Goal: Check status: Check status

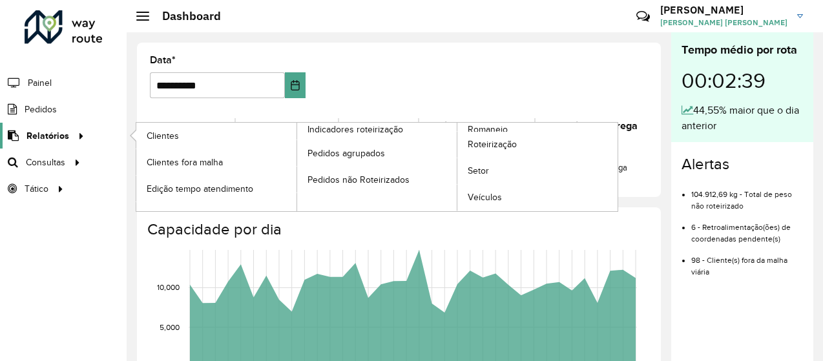
click at [39, 136] on span "Relatórios" at bounding box center [47, 136] width 43 height 14
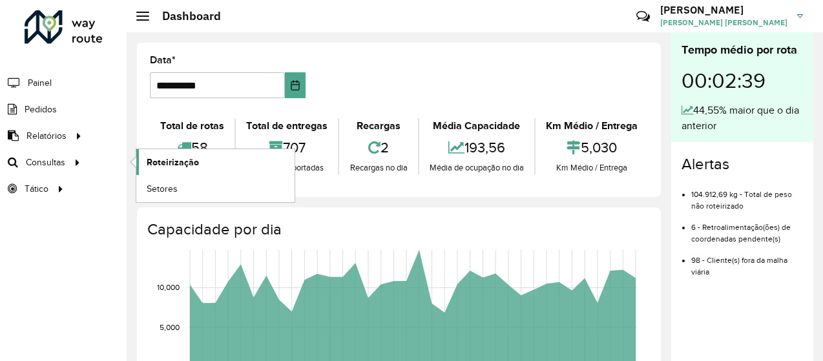
click at [158, 161] on span "Roteirização" at bounding box center [173, 163] width 52 height 14
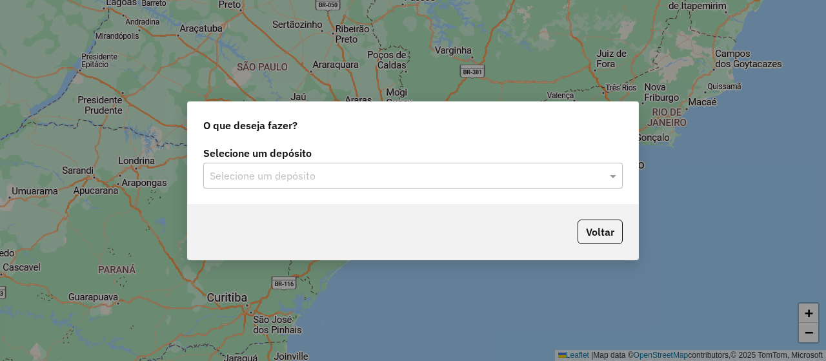
click at [377, 173] on input "text" at bounding box center [400, 176] width 381 height 15
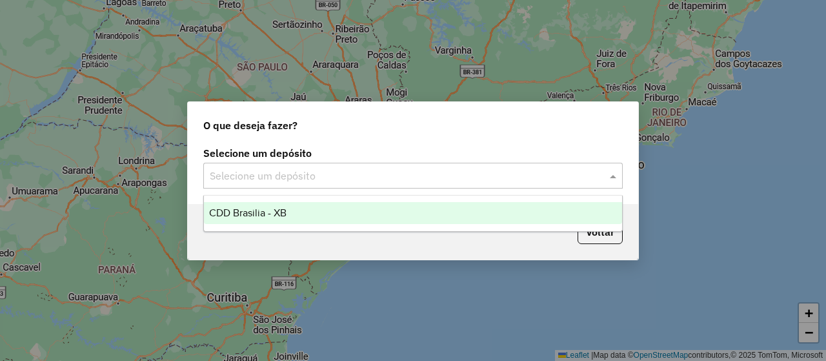
click at [371, 214] on div "CDD Brasilia - XB" at bounding box center [413, 213] width 418 height 22
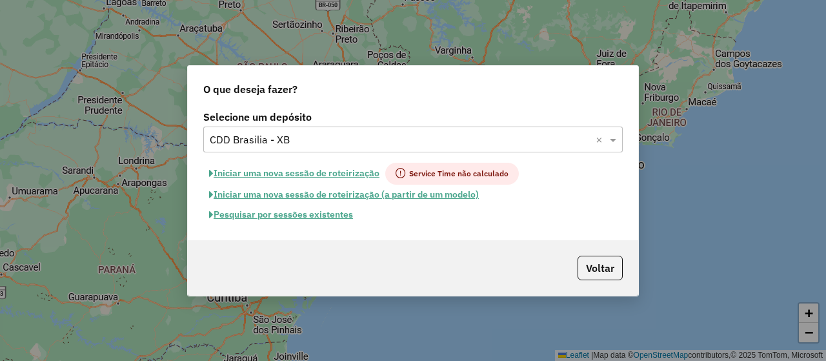
click at [318, 217] on button "Pesquisar por sessões existentes" at bounding box center [281, 215] width 156 height 20
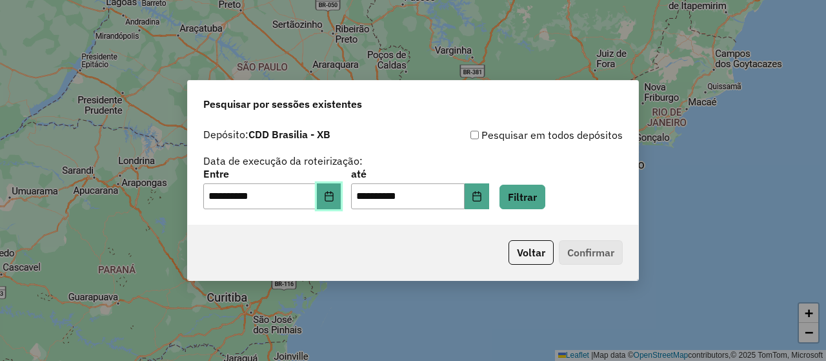
click at [334, 196] on icon "Choose Date" at bounding box center [329, 196] width 10 height 10
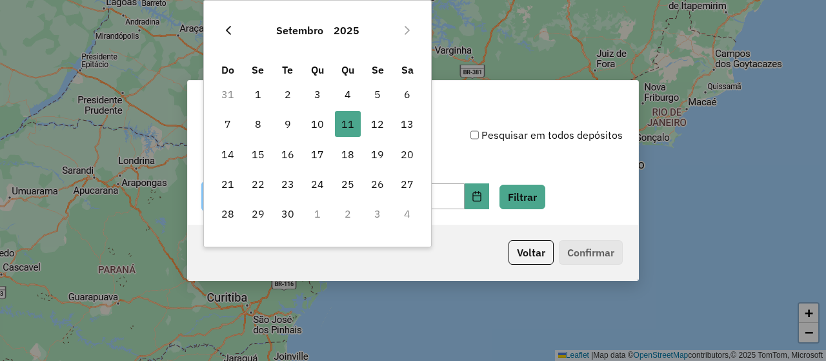
click at [226, 29] on icon "Previous Month" at bounding box center [228, 30] width 10 height 10
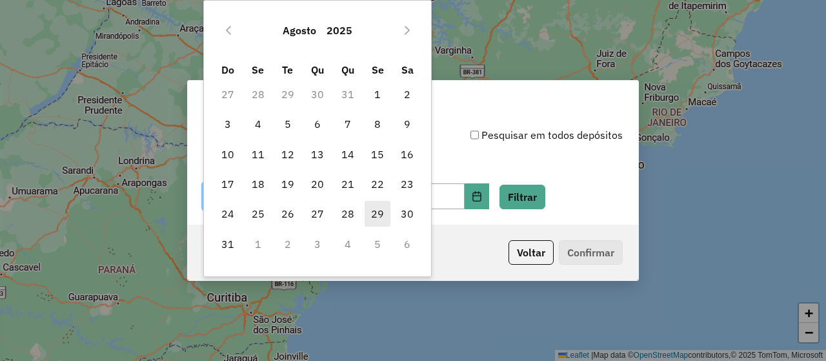
click at [378, 215] on span "29" at bounding box center [378, 214] width 26 height 26
type input "**********"
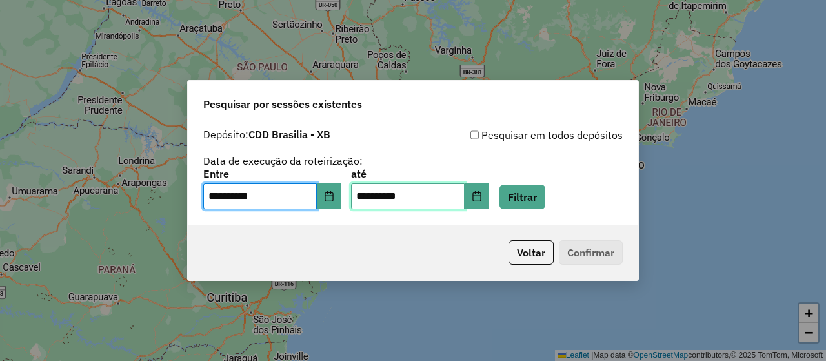
click at [465, 196] on input "**********" at bounding box center [408, 196] width 114 height 26
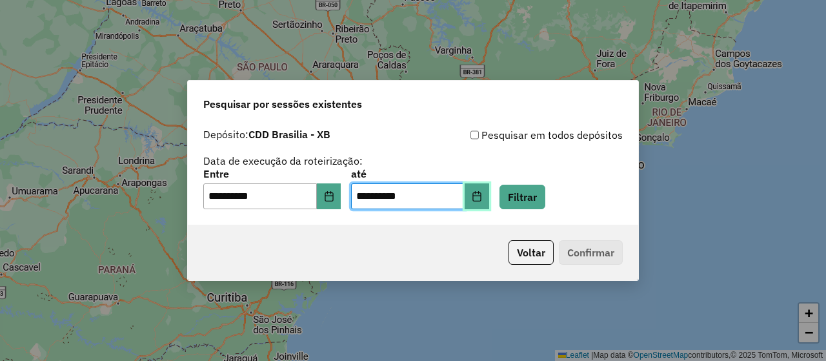
click at [487, 200] on button "Choose Date" at bounding box center [477, 196] width 25 height 26
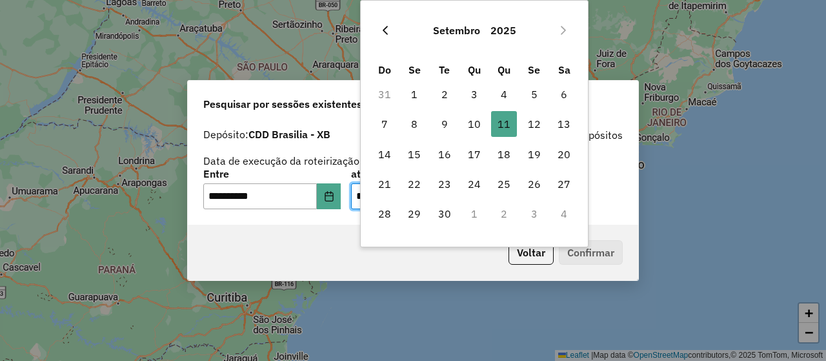
click at [387, 33] on icon "Previous Month" at bounding box center [385, 30] width 10 height 10
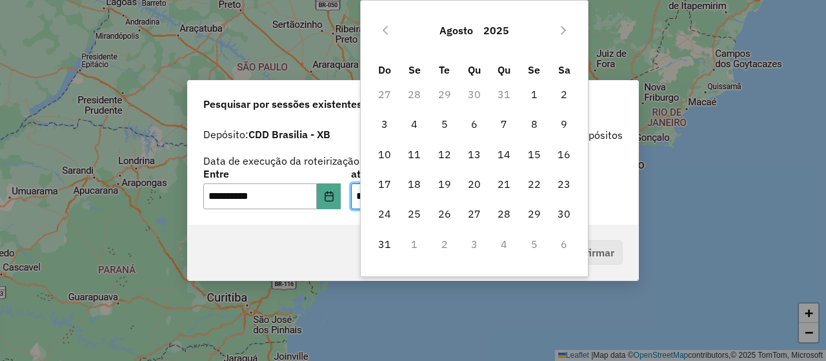
click at [529, 245] on td "5" at bounding box center [535, 244] width 30 height 30
click at [533, 240] on td "5" at bounding box center [535, 244] width 30 height 30
click at [384, 244] on span "31" at bounding box center [385, 244] width 26 height 26
type input "**********"
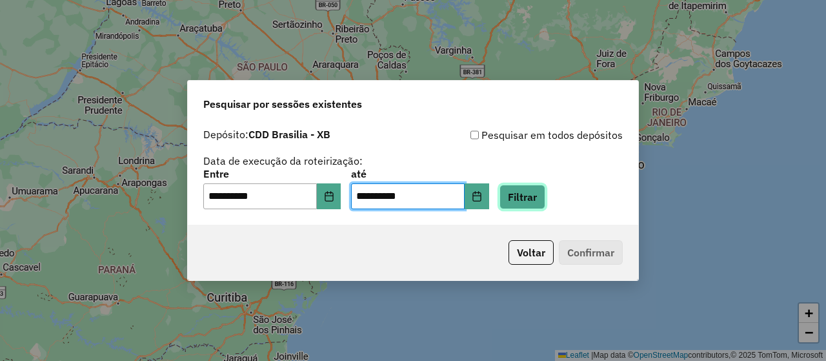
click at [536, 200] on button "Filtrar" at bounding box center [523, 197] width 46 height 25
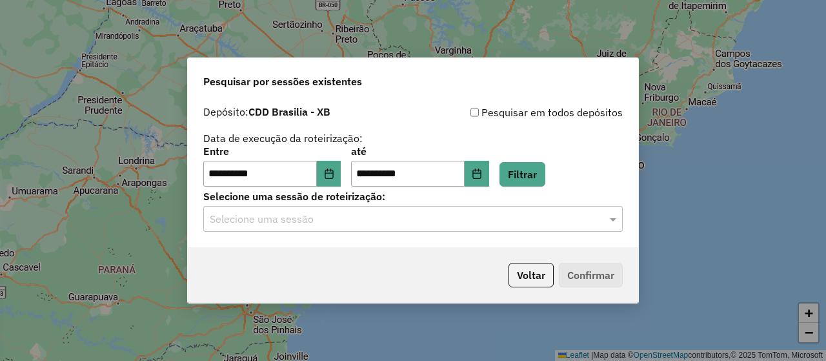
click at [390, 221] on input "text" at bounding box center [400, 219] width 381 height 15
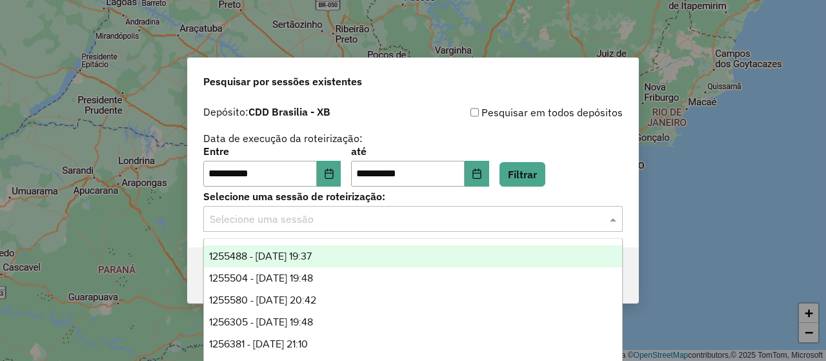
click at [374, 252] on div "1255488 - 29/08/2025 19:37" at bounding box center [413, 256] width 418 height 22
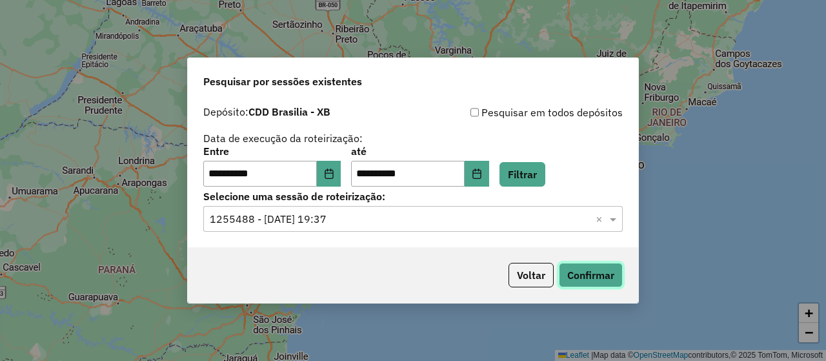
click at [598, 272] on button "Confirmar" at bounding box center [591, 275] width 64 height 25
click at [418, 217] on input "text" at bounding box center [400, 219] width 381 height 15
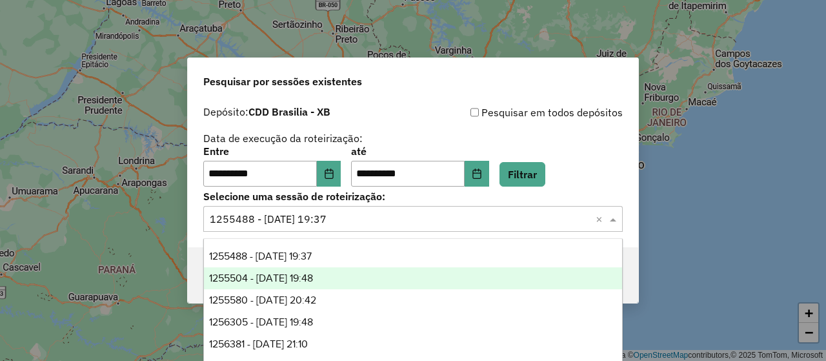
click at [313, 281] on span "1255504 - 29/08/2025 19:48" at bounding box center [261, 277] width 104 height 11
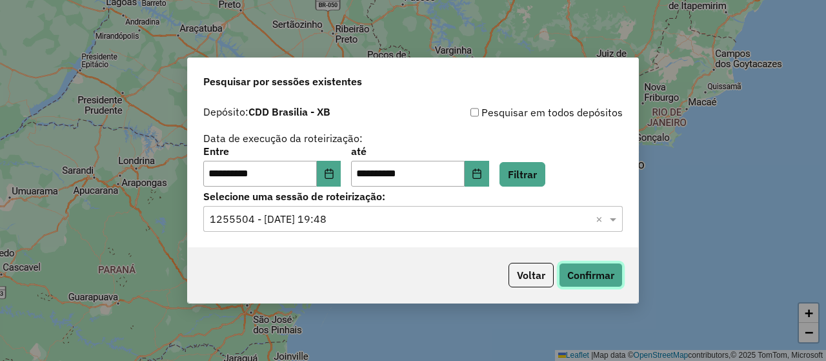
click at [597, 278] on button "Confirmar" at bounding box center [591, 275] width 64 height 25
click at [334, 174] on icon "Choose Date" at bounding box center [329, 174] width 10 height 10
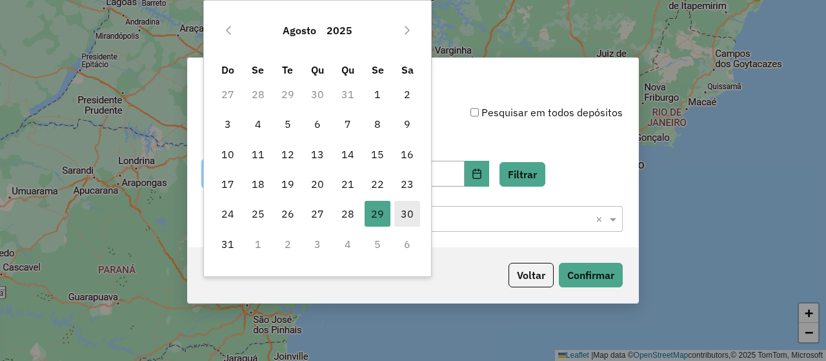
click at [405, 209] on span "30" at bounding box center [407, 214] width 26 height 26
type input "**********"
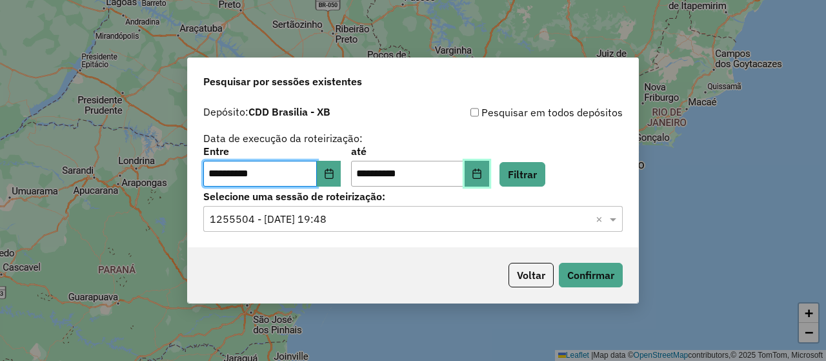
click at [482, 176] on icon "Choose Date" at bounding box center [477, 174] width 10 height 10
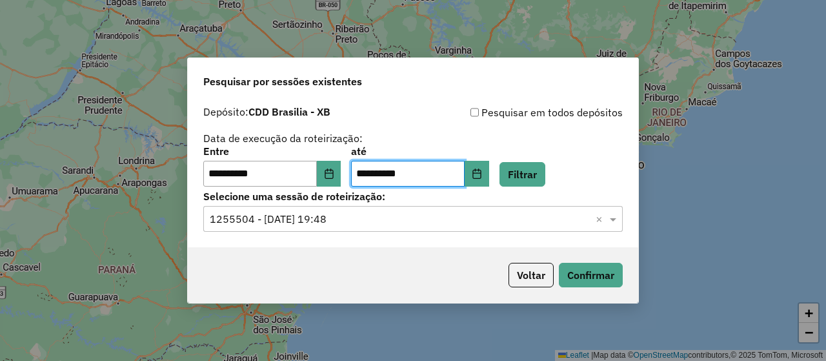
click at [609, 160] on div "**********" at bounding box center [413, 167] width 420 height 40
click at [401, 212] on input "text" at bounding box center [400, 219] width 381 height 15
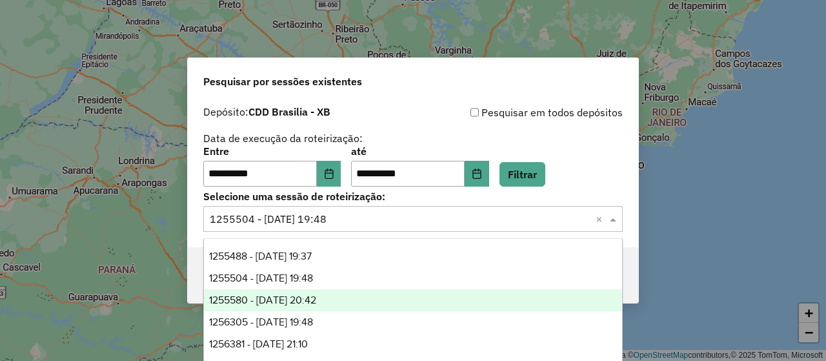
click at [339, 294] on div "1255580 - 29/08/2025 20:42" at bounding box center [413, 300] width 418 height 22
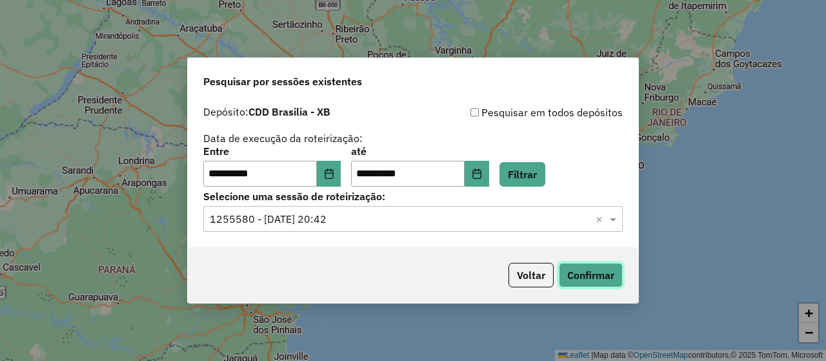
click at [590, 279] on button "Confirmar" at bounding box center [591, 275] width 64 height 25
click at [475, 215] on input "text" at bounding box center [400, 219] width 381 height 15
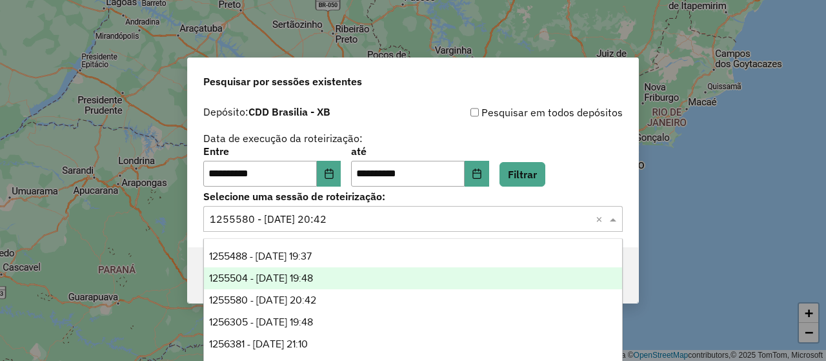
click at [367, 279] on div "1255504 - 29/08/2025 19:48" at bounding box center [413, 278] width 418 height 22
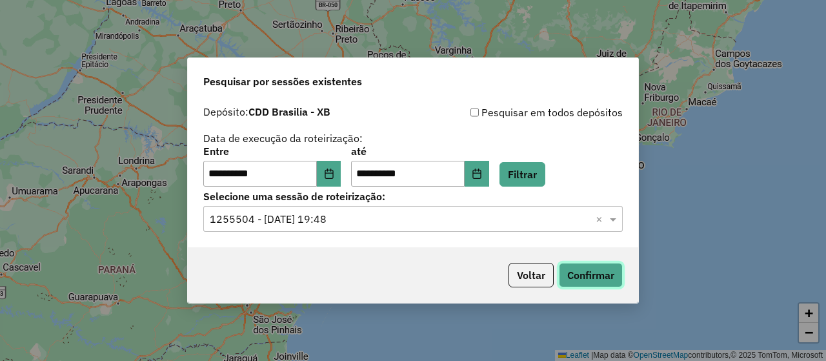
click at [582, 275] on button "Confirmar" at bounding box center [591, 275] width 64 height 25
click at [456, 221] on input "text" at bounding box center [400, 219] width 381 height 15
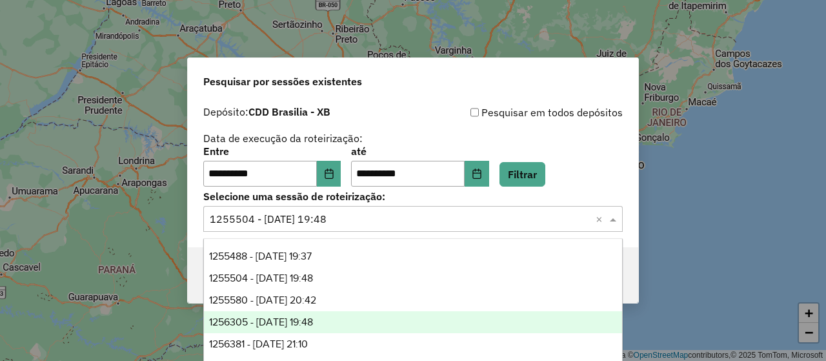
click at [360, 320] on div "1256305 - 30/08/2025 19:48" at bounding box center [413, 322] width 418 height 22
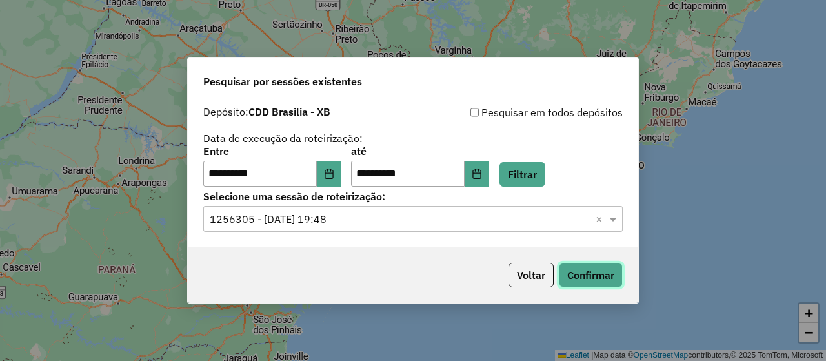
click at [581, 272] on button "Confirmar" at bounding box center [591, 275] width 64 height 25
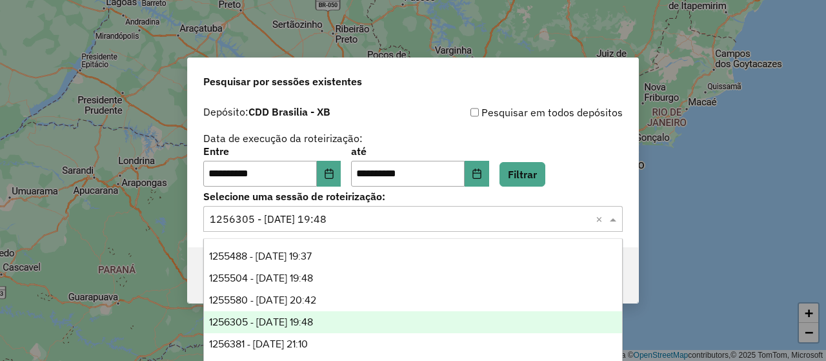
click at [440, 223] on input "text" at bounding box center [400, 219] width 381 height 15
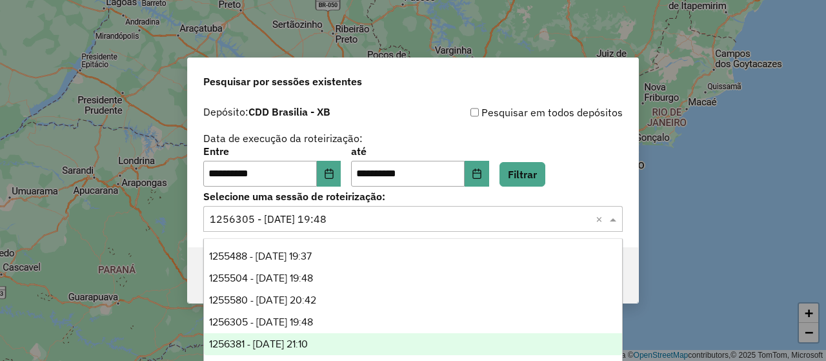
click at [308, 344] on span "1256381 - 30/08/2025 21:10" at bounding box center [258, 343] width 99 height 11
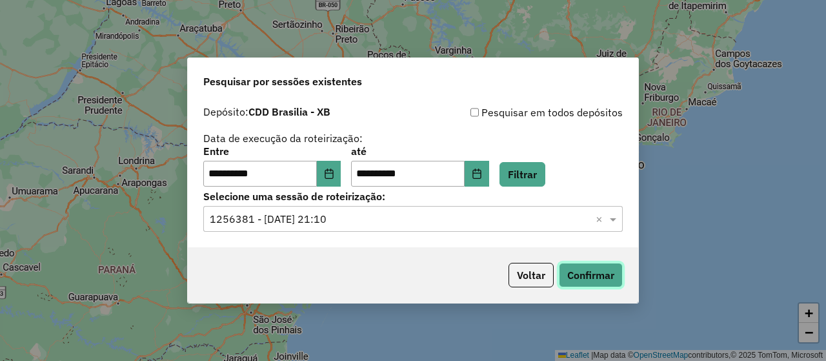
click at [595, 271] on button "Confirmar" at bounding box center [591, 275] width 64 height 25
click at [449, 217] on input "text" at bounding box center [400, 219] width 381 height 15
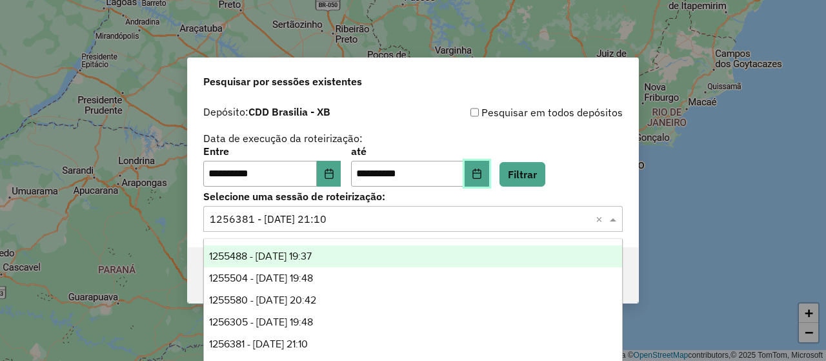
click at [482, 176] on icon "Choose Date" at bounding box center [477, 174] width 10 height 10
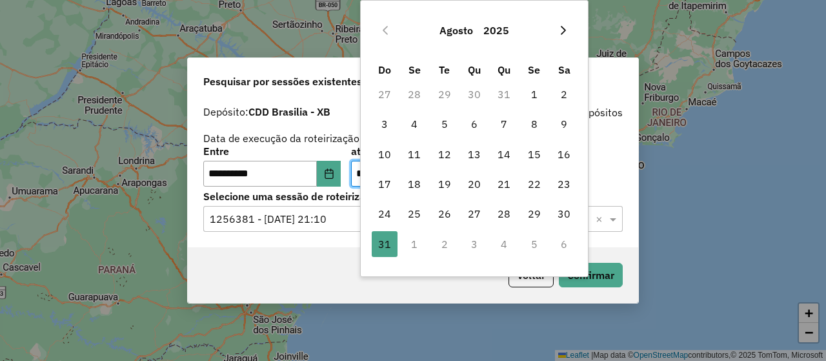
click at [564, 25] on icon "Next Month" at bounding box center [563, 30] width 10 height 10
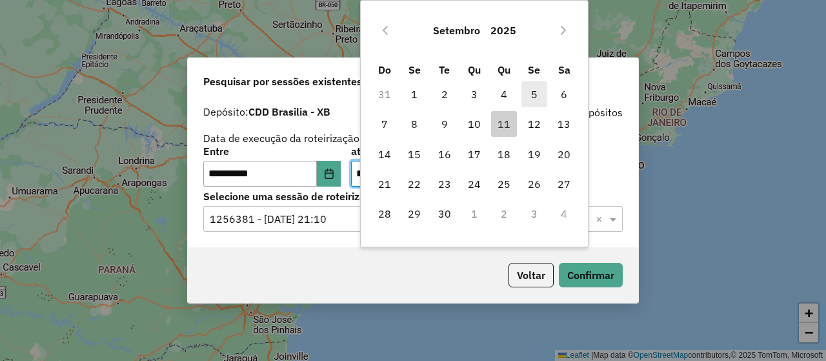
click at [531, 95] on span "5" at bounding box center [535, 94] width 26 height 26
type input "**********"
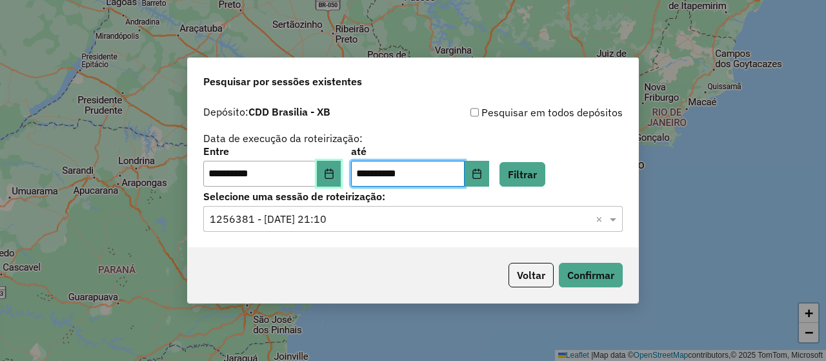
click at [334, 176] on icon "Choose Date" at bounding box center [329, 174] width 10 height 10
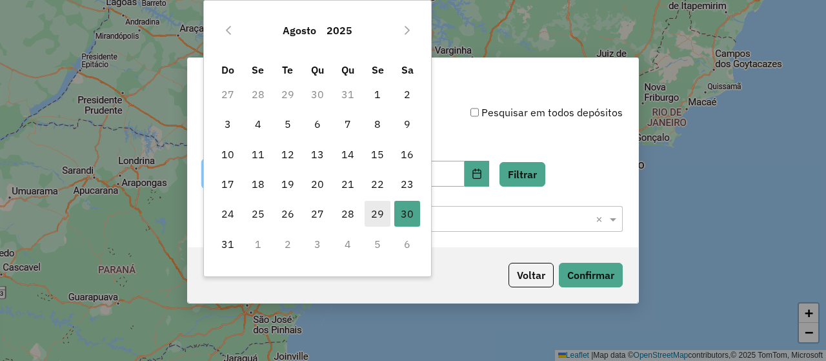
click at [378, 208] on span "29" at bounding box center [378, 214] width 26 height 26
type input "**********"
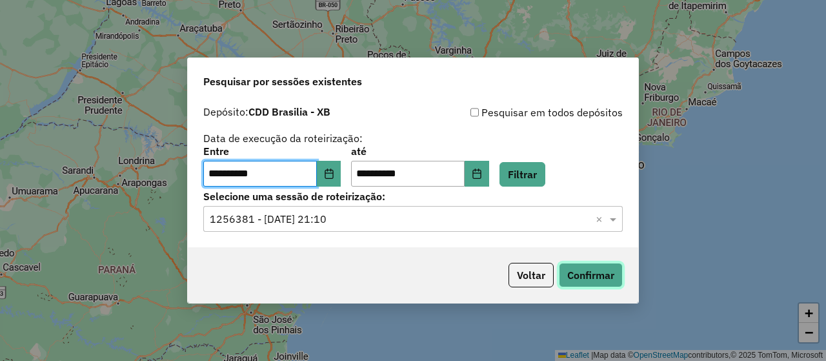
click at [584, 274] on button "Confirmar" at bounding box center [591, 275] width 64 height 25
click at [458, 228] on div "Selecione uma sessão × 1256381 - 30/08/2025 21:10 ×" at bounding box center [413, 219] width 420 height 26
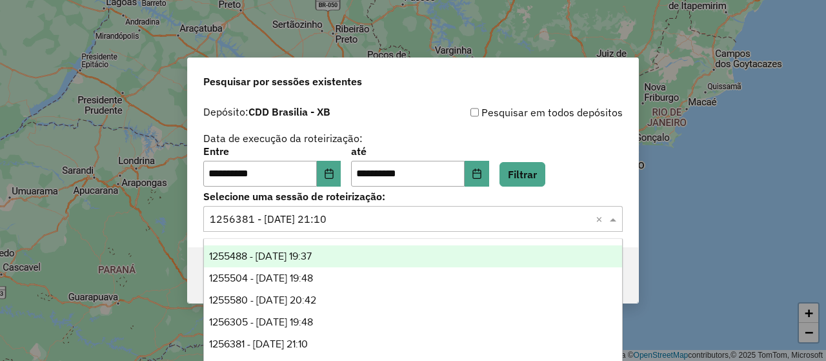
click at [345, 257] on div "1255488 - 29/08/2025 19:37" at bounding box center [413, 256] width 418 height 22
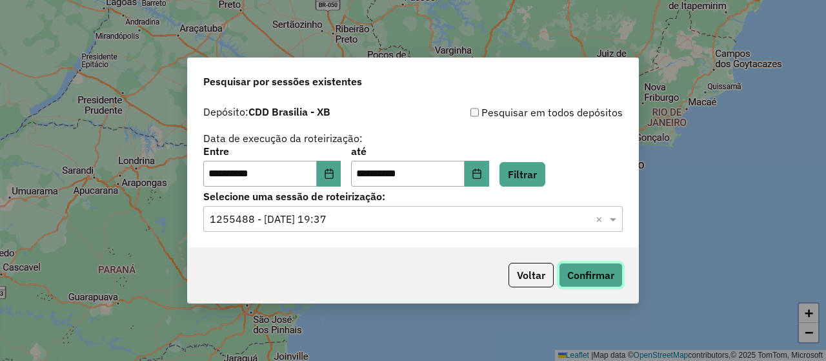
click at [585, 275] on button "Confirmar" at bounding box center [591, 275] width 64 height 25
click at [457, 207] on div "Selecione uma sessão × 1255488 - 29/08/2025 19:37 ×" at bounding box center [413, 219] width 420 height 26
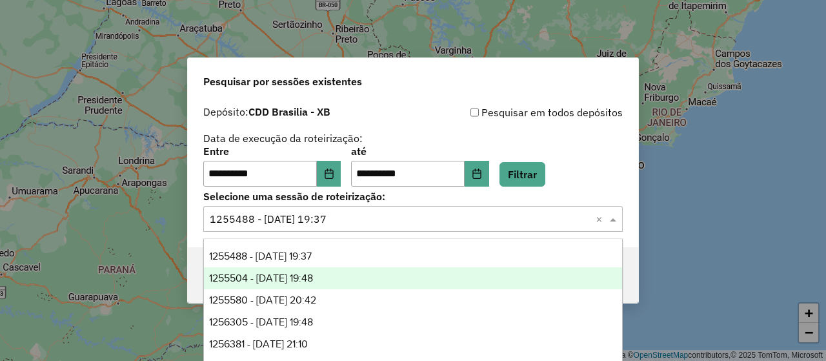
click at [354, 274] on div "1255504 - 29/08/2025 19:48" at bounding box center [413, 278] width 418 height 22
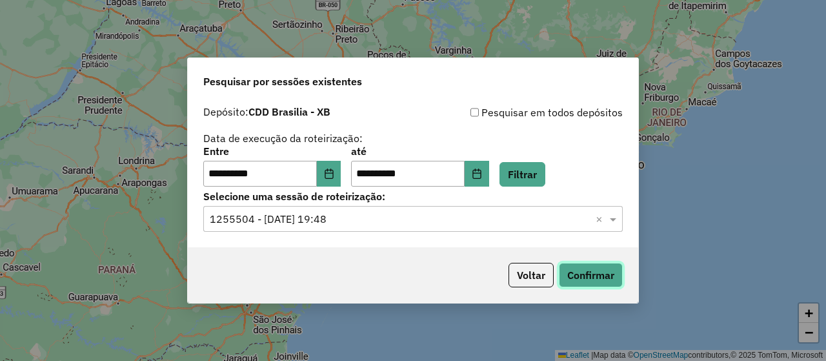
click at [595, 276] on button "Confirmar" at bounding box center [591, 275] width 64 height 25
click at [465, 221] on input "text" at bounding box center [400, 219] width 381 height 15
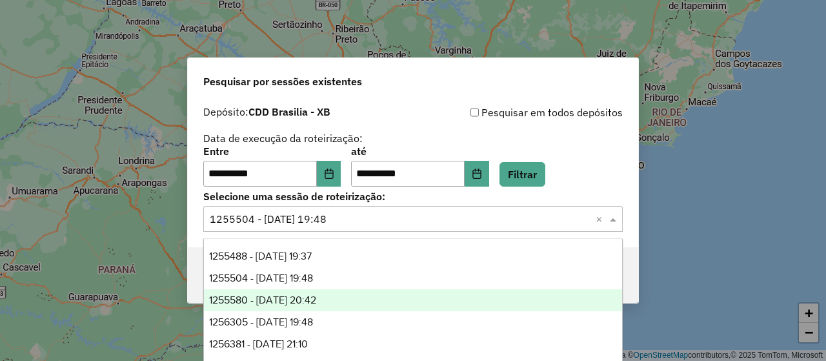
click at [316, 305] on span "1255580 - 29/08/2025 20:42" at bounding box center [262, 299] width 107 height 11
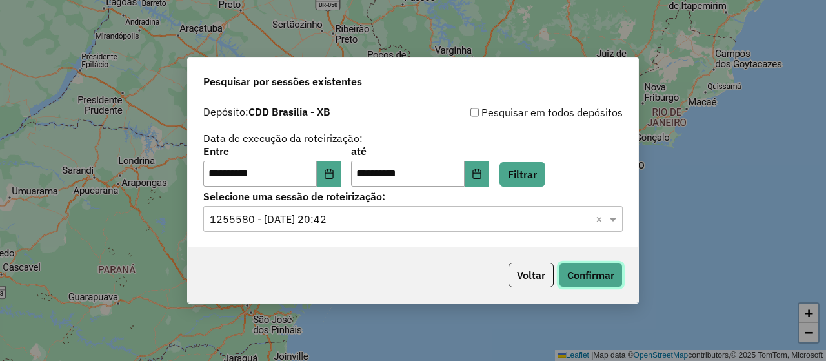
click at [600, 278] on button "Confirmar" at bounding box center [591, 275] width 64 height 25
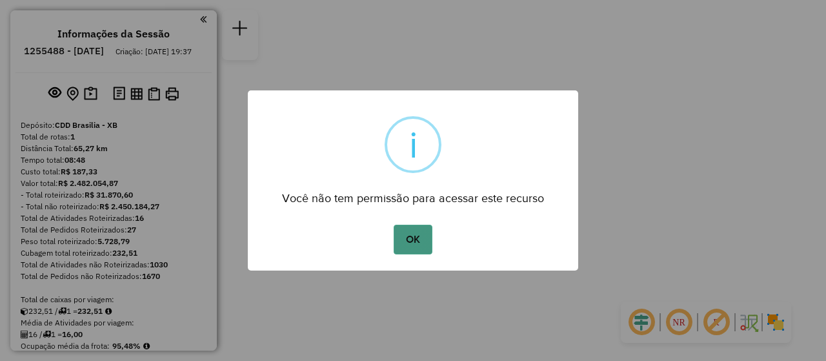
click at [411, 234] on button "OK" at bounding box center [413, 240] width 38 height 30
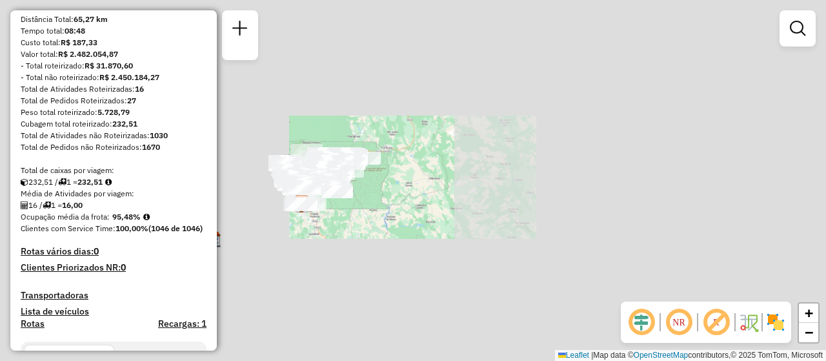
scroll to position [387, 0]
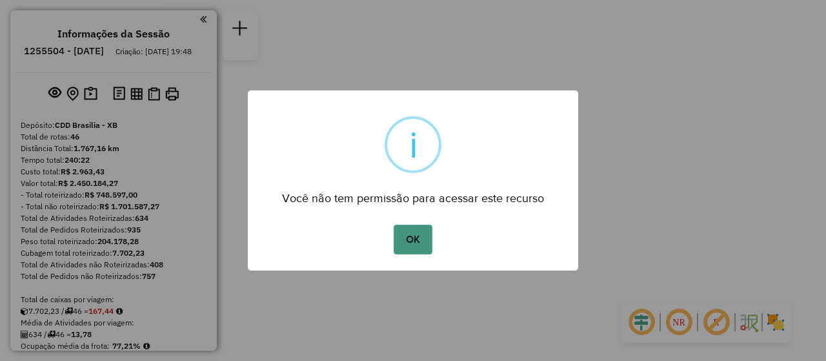
click at [412, 235] on button "OK" at bounding box center [413, 240] width 38 height 30
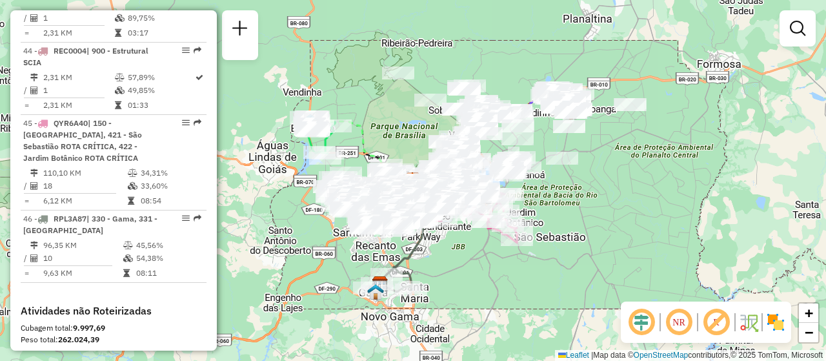
scroll to position [3914, 0]
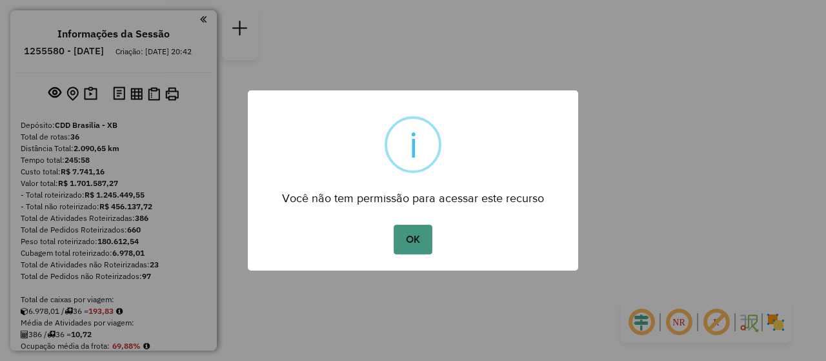
click at [412, 244] on button "OK" at bounding box center [413, 240] width 38 height 30
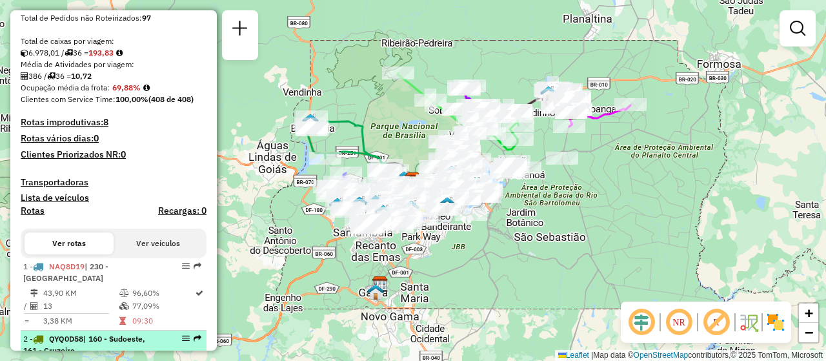
scroll to position [452, 0]
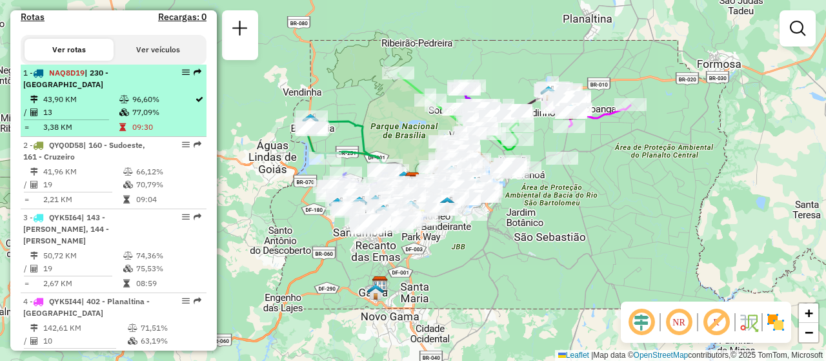
click at [110, 101] on td "43,90 KM" at bounding box center [81, 99] width 76 height 13
select select "**********"
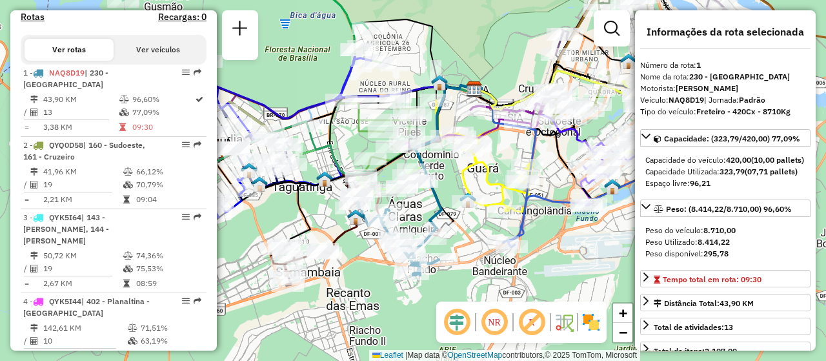
click at [460, 323] on em at bounding box center [457, 322] width 31 height 31
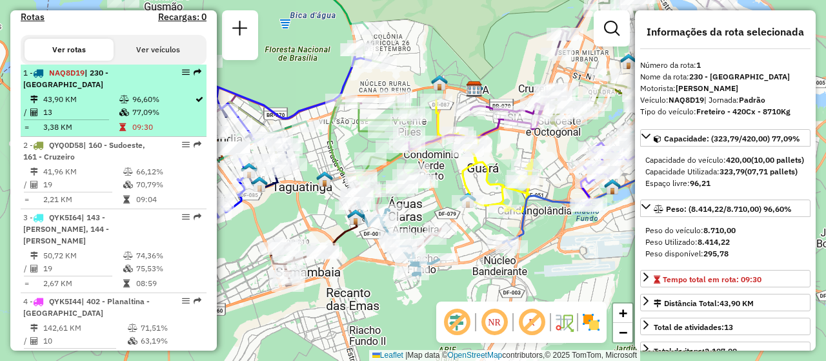
click at [110, 103] on td "43,90 KM" at bounding box center [81, 99] width 76 height 13
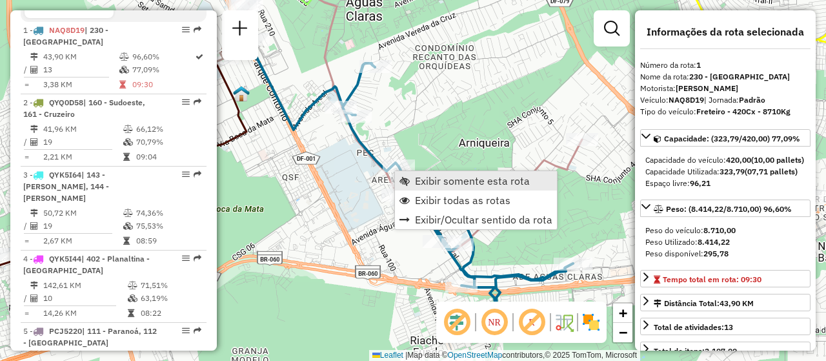
scroll to position [517, 0]
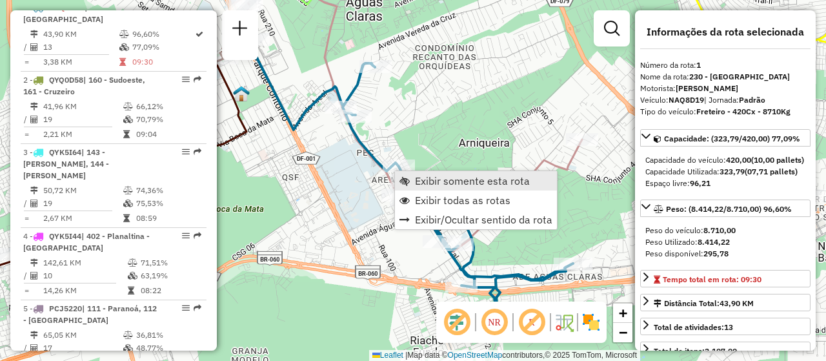
click at [430, 178] on span "Exibir somente esta rota" at bounding box center [472, 181] width 115 height 10
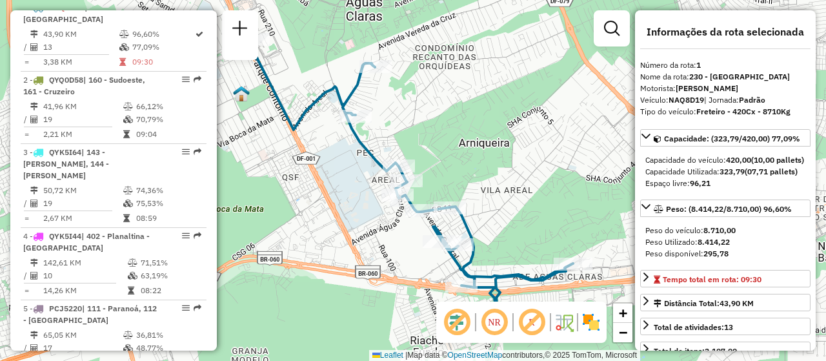
click at [438, 107] on div "Janela de atendimento Grade de atendimento Capacidade Transportadoras Veículos …" at bounding box center [413, 180] width 826 height 361
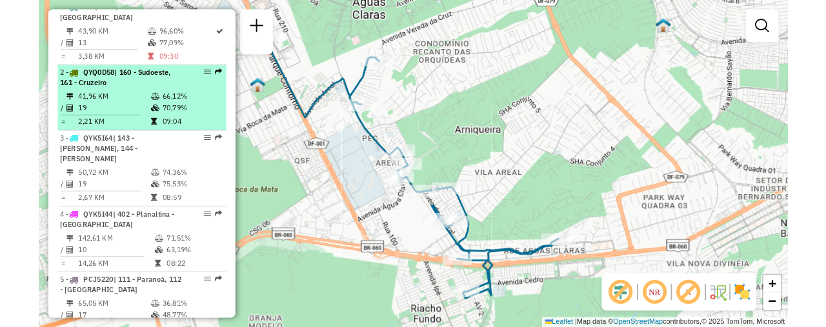
scroll to position [453, 0]
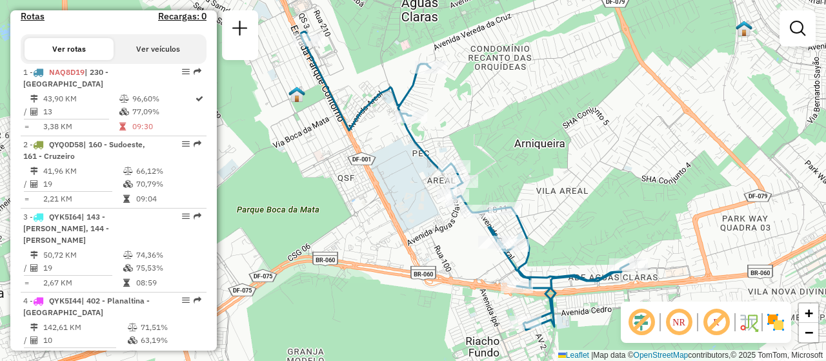
drag, startPoint x: 475, startPoint y: 118, endPoint x: 531, endPoint y: 119, distance: 55.5
click at [531, 119] on div "Janela de atendimento Grade de atendimento Capacidade Transportadoras Veículos …" at bounding box center [413, 180] width 826 height 361
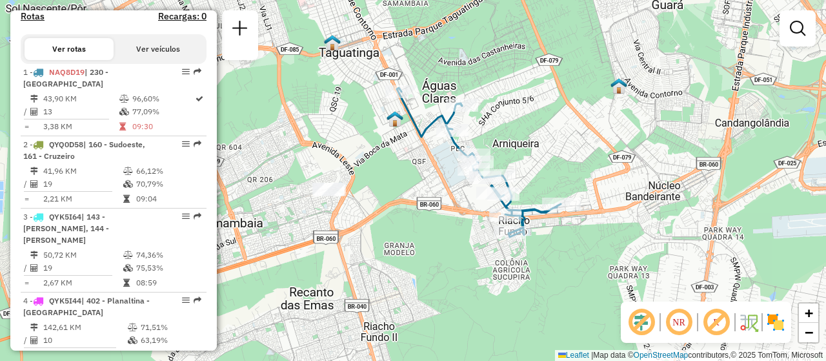
drag, startPoint x: 537, startPoint y: 51, endPoint x: 510, endPoint y: 71, distance: 33.7
click at [510, 71] on div "Janela de atendimento Grade de atendimento Capacidade Transportadoras Veículos …" at bounding box center [413, 180] width 826 height 361
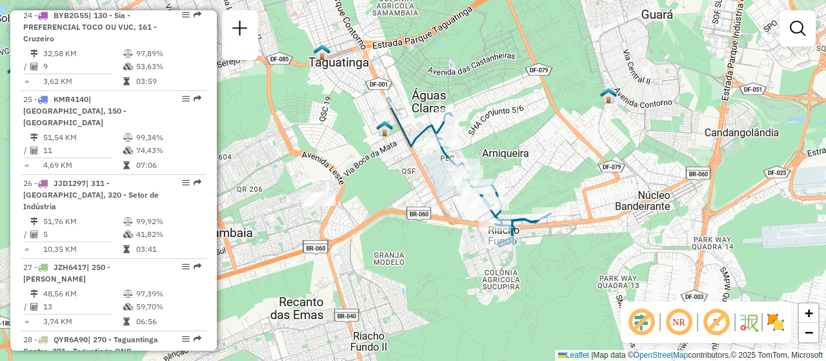
scroll to position [1873, 0]
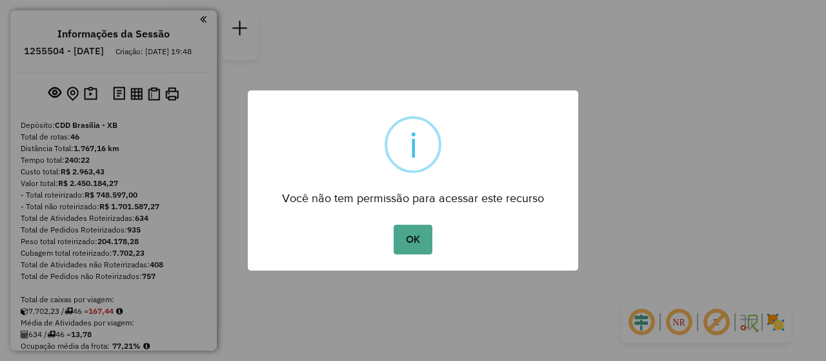
drag, startPoint x: 422, startPoint y: 240, endPoint x: 354, endPoint y: 222, distance: 70.0
click at [422, 240] on button "OK" at bounding box center [413, 240] width 38 height 30
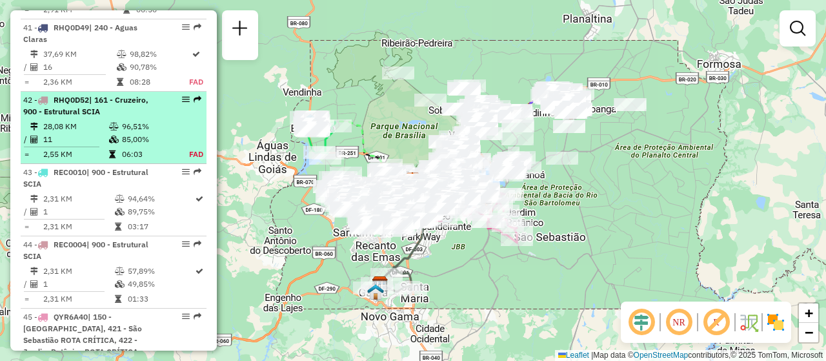
scroll to position [3487, 0]
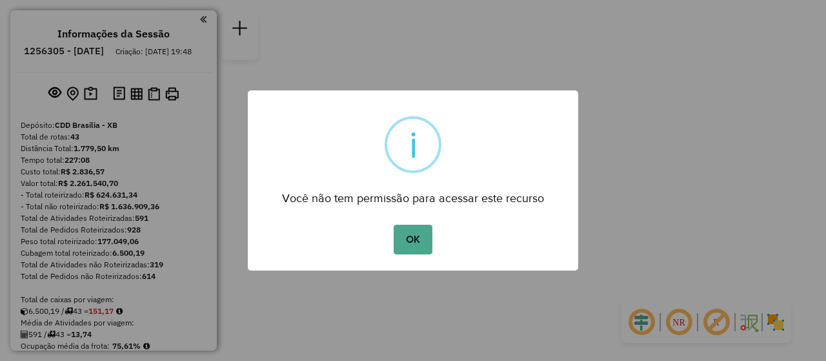
click at [411, 236] on button "OK" at bounding box center [413, 240] width 38 height 30
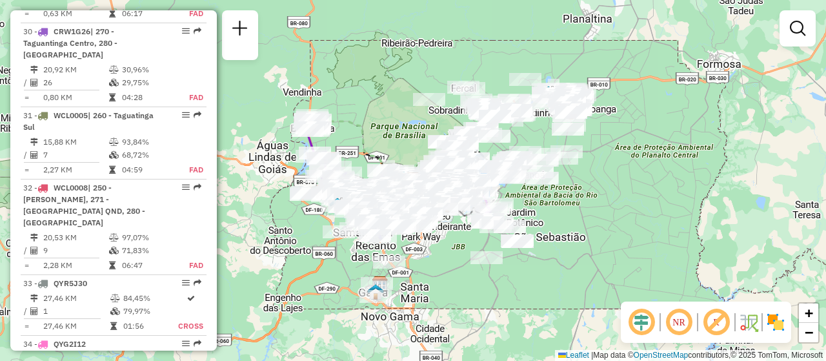
scroll to position [2518, 0]
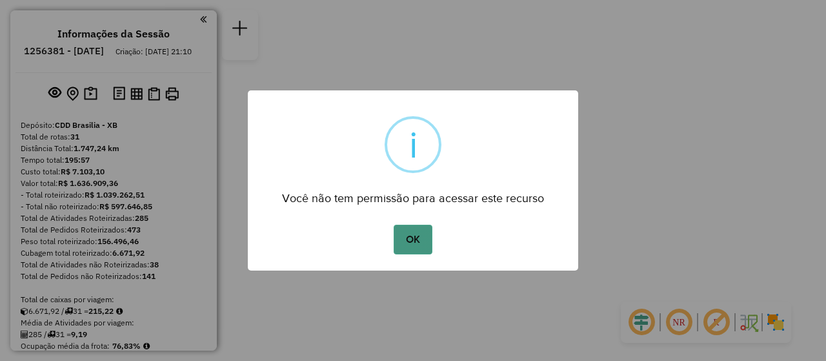
click at [418, 241] on button "OK" at bounding box center [413, 240] width 38 height 30
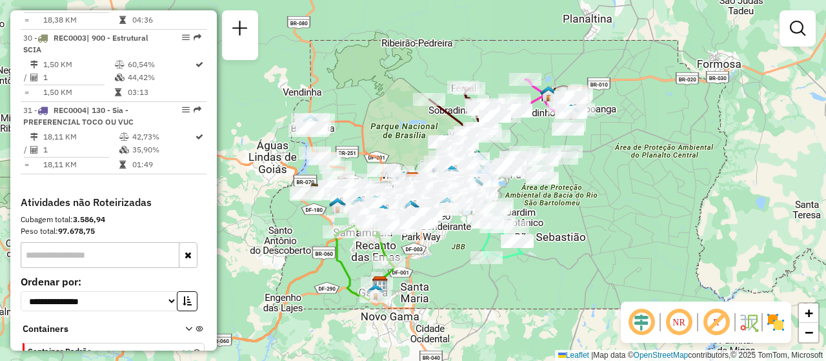
scroll to position [2776, 0]
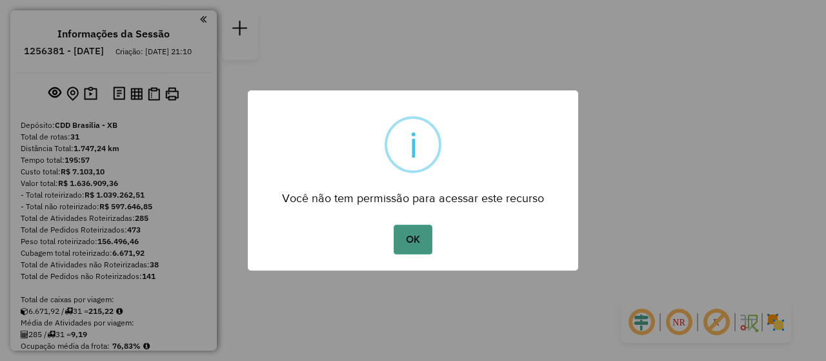
click at [409, 238] on button "OK" at bounding box center [413, 240] width 38 height 30
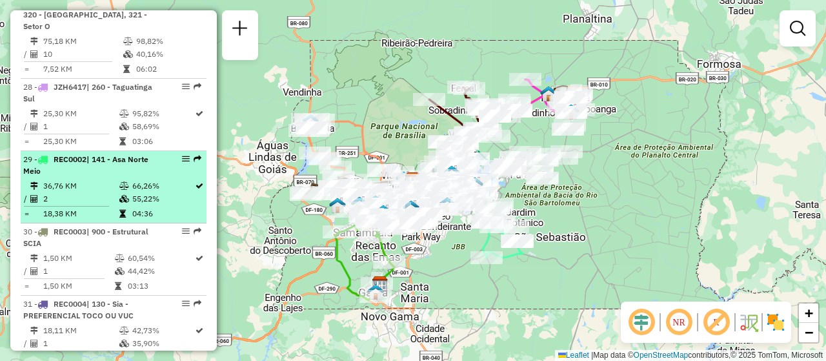
scroll to position [2647, 0]
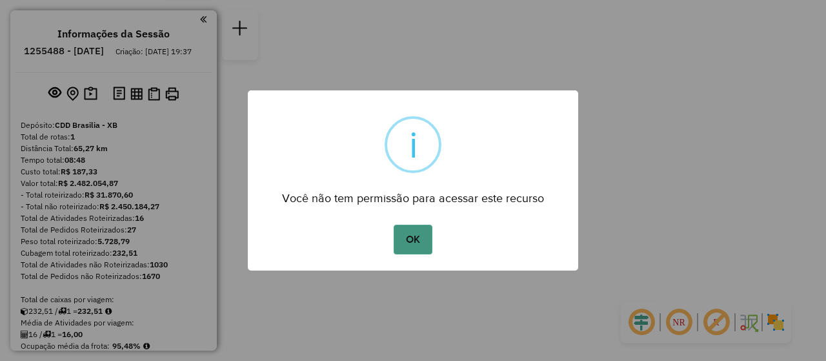
click at [425, 238] on button "OK" at bounding box center [413, 240] width 38 height 30
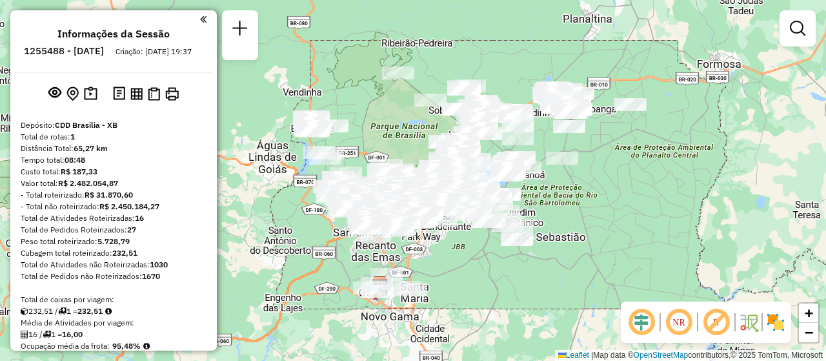
scroll to position [323, 0]
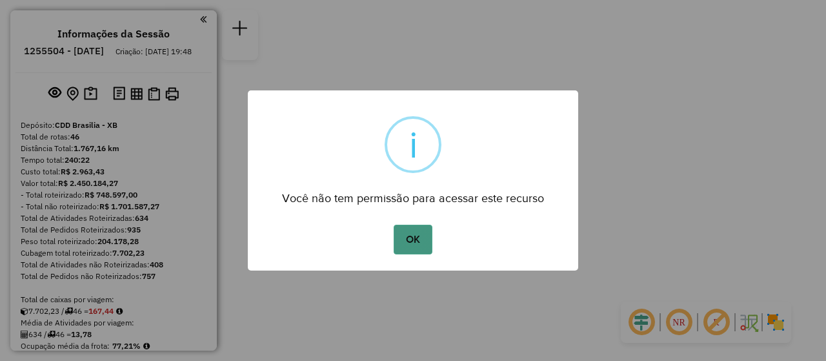
click at [411, 237] on button "OK" at bounding box center [413, 240] width 38 height 30
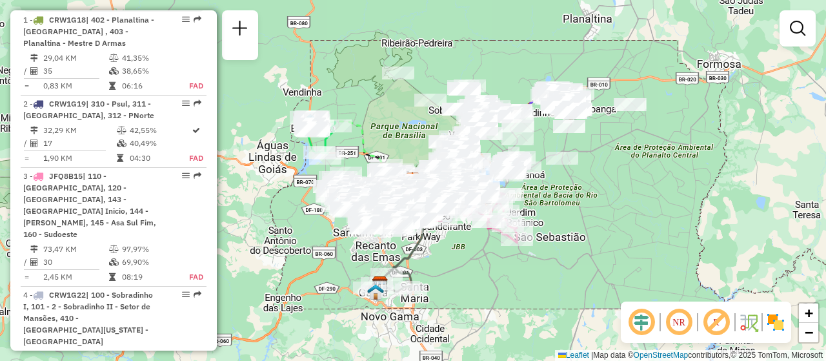
scroll to position [775, 0]
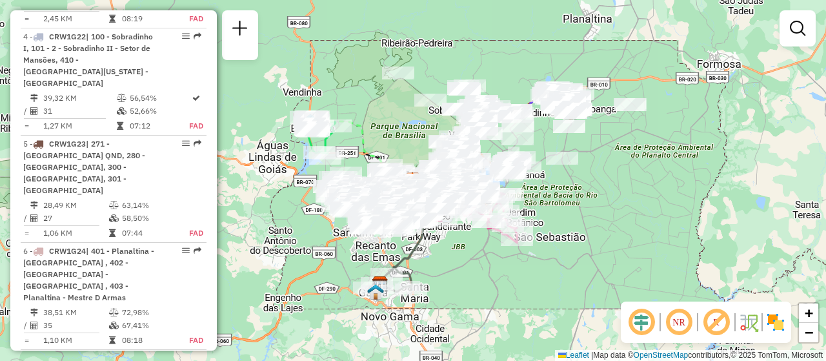
click at [687, 323] on em at bounding box center [679, 322] width 31 height 31
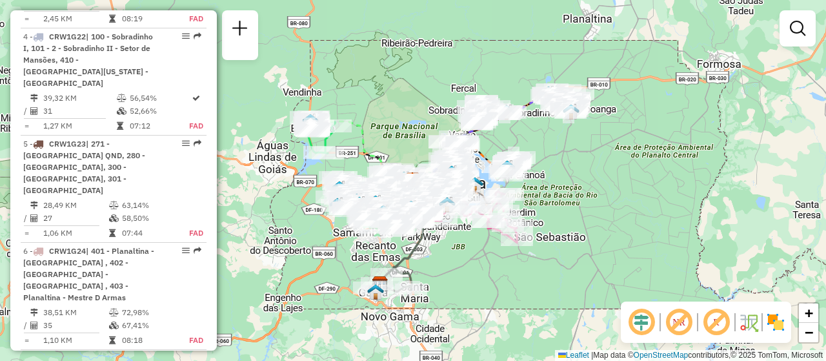
click at [640, 318] on em at bounding box center [641, 322] width 31 height 31
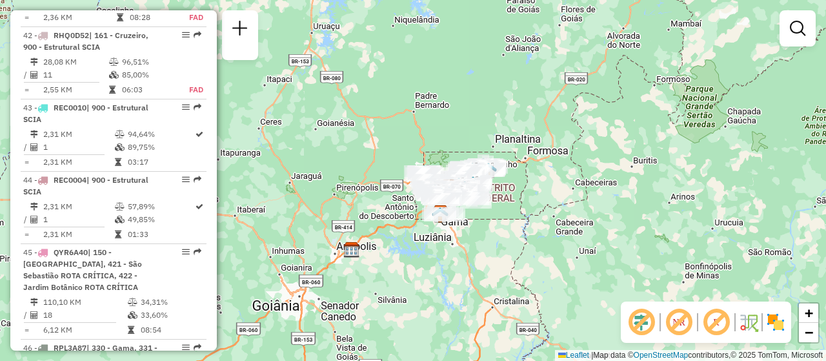
scroll to position [3809, 0]
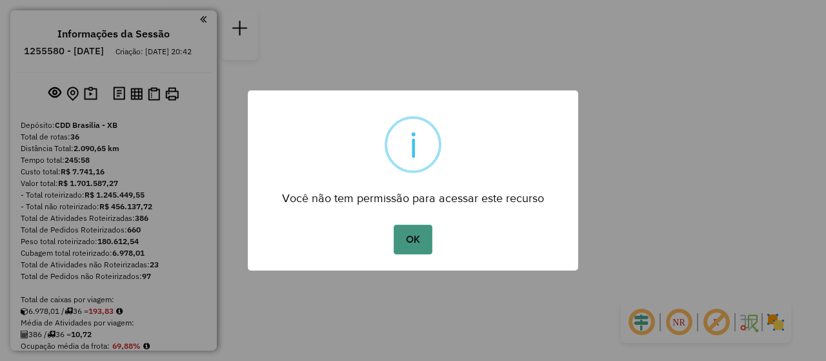
click at [405, 230] on button "OK" at bounding box center [413, 240] width 38 height 30
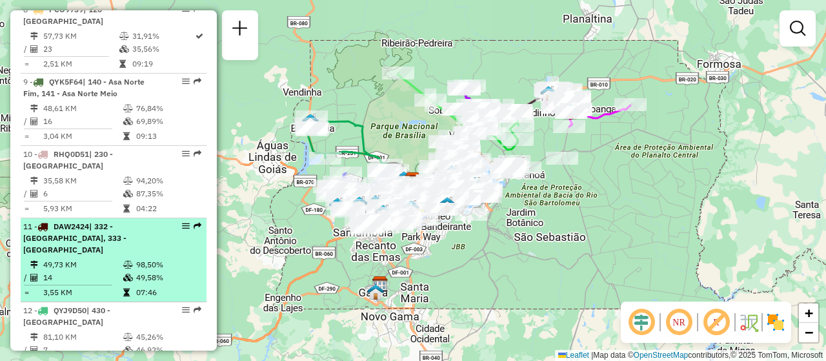
scroll to position [1098, 0]
